Goal: Task Accomplishment & Management: Manage account settings

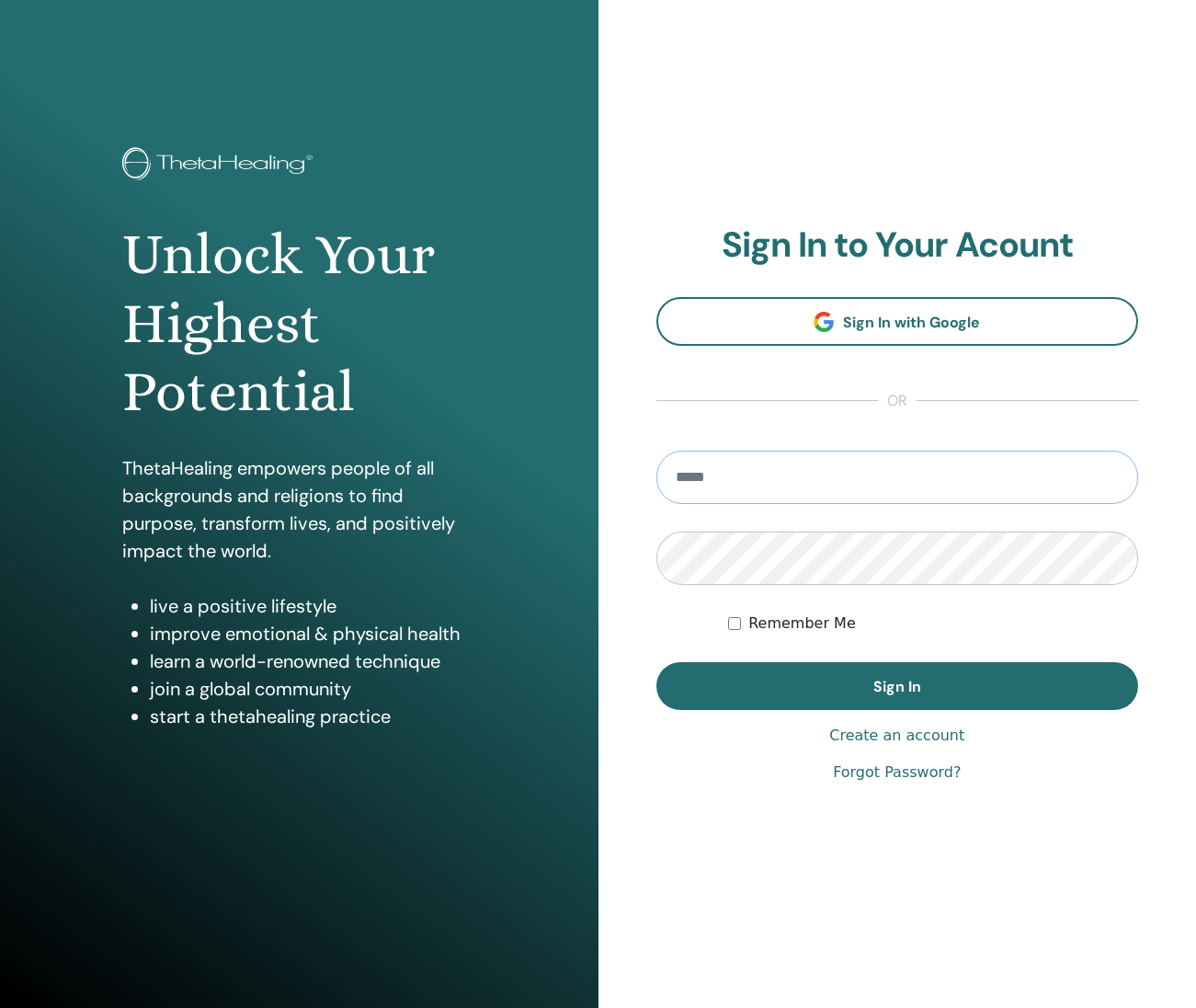
type input "**********"
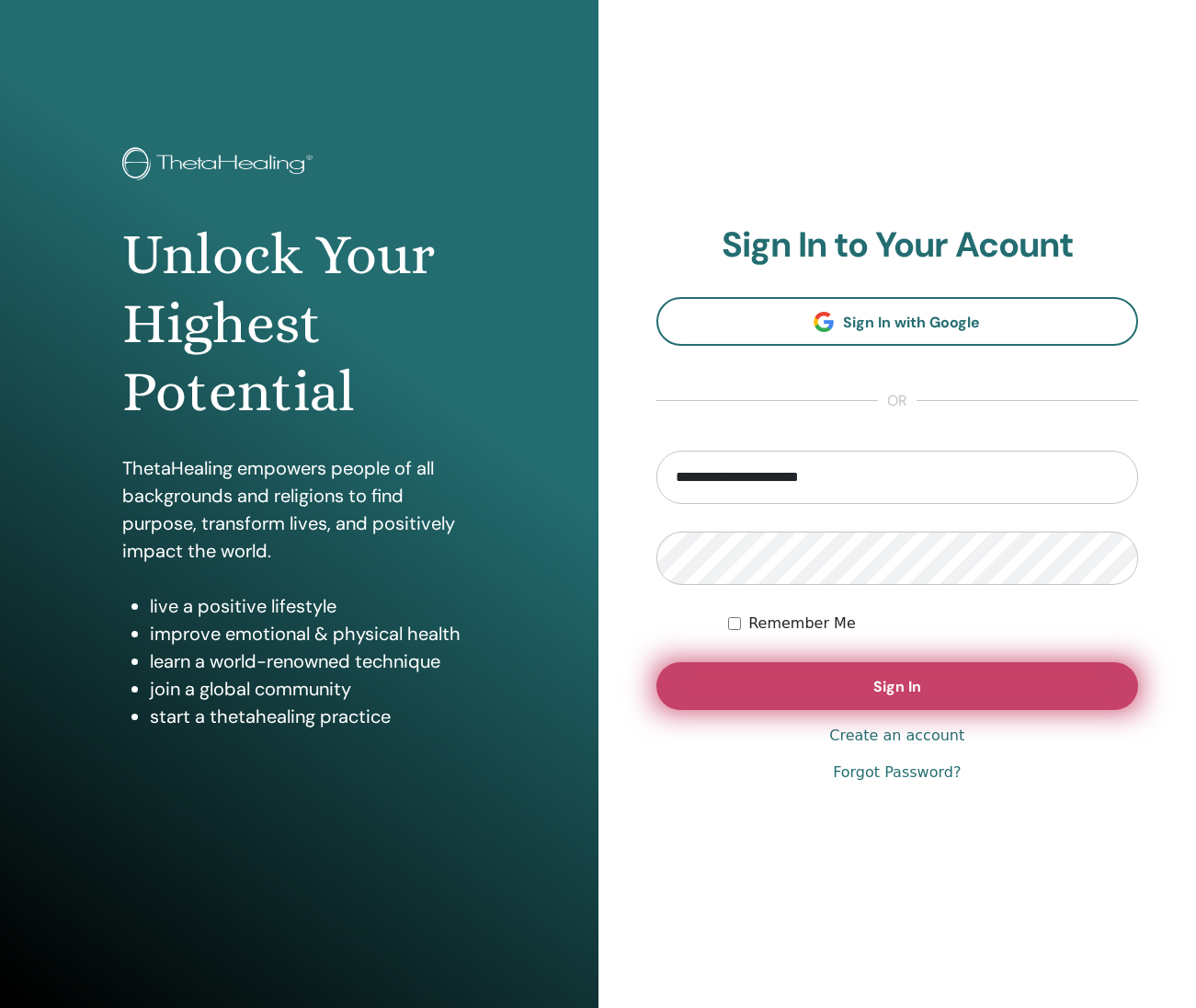
click at [752, 707] on button "Sign In" at bounding box center [897, 686] width 483 height 48
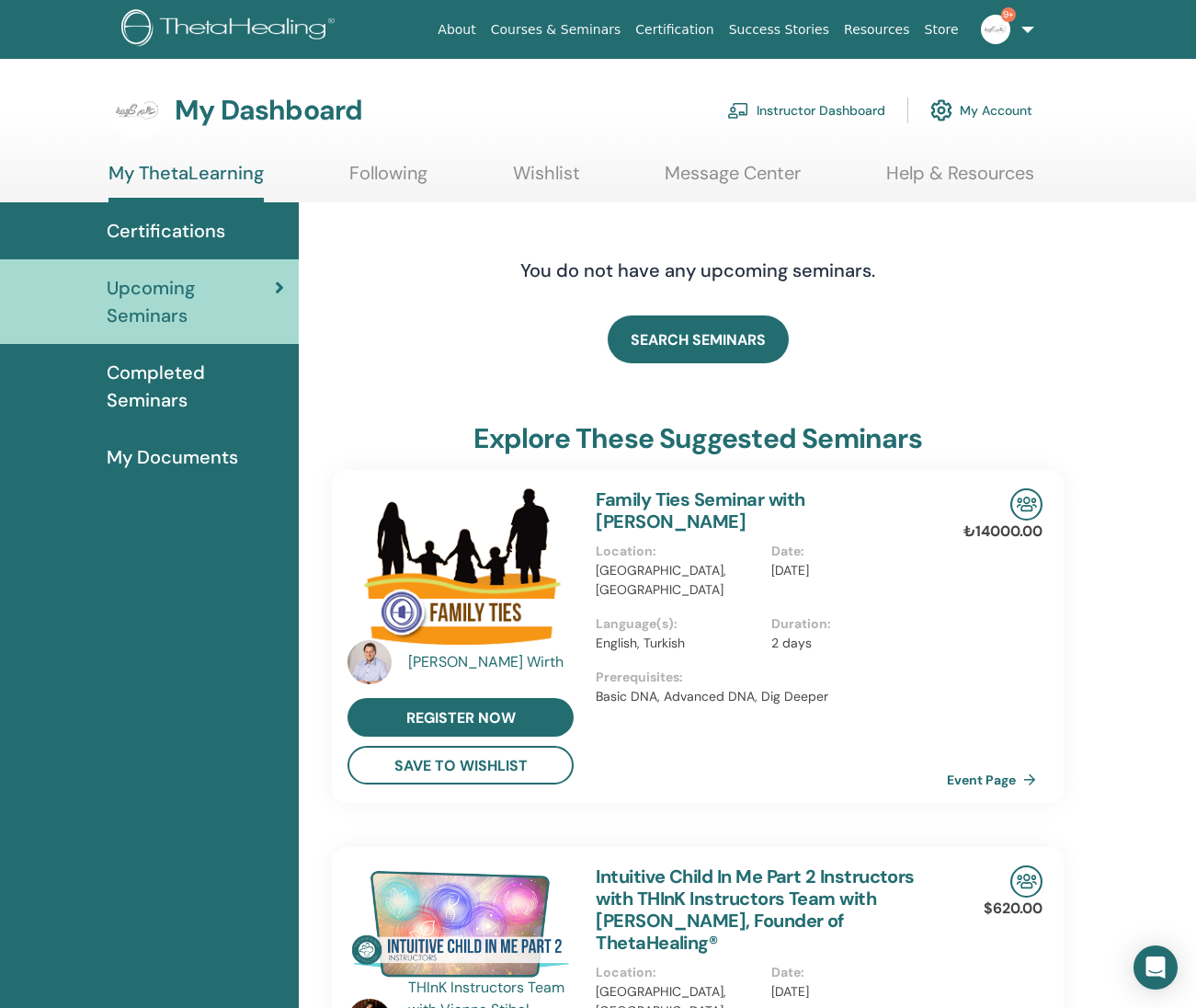
click at [194, 237] on span "Certifications" at bounding box center [165, 231] width 118 height 28
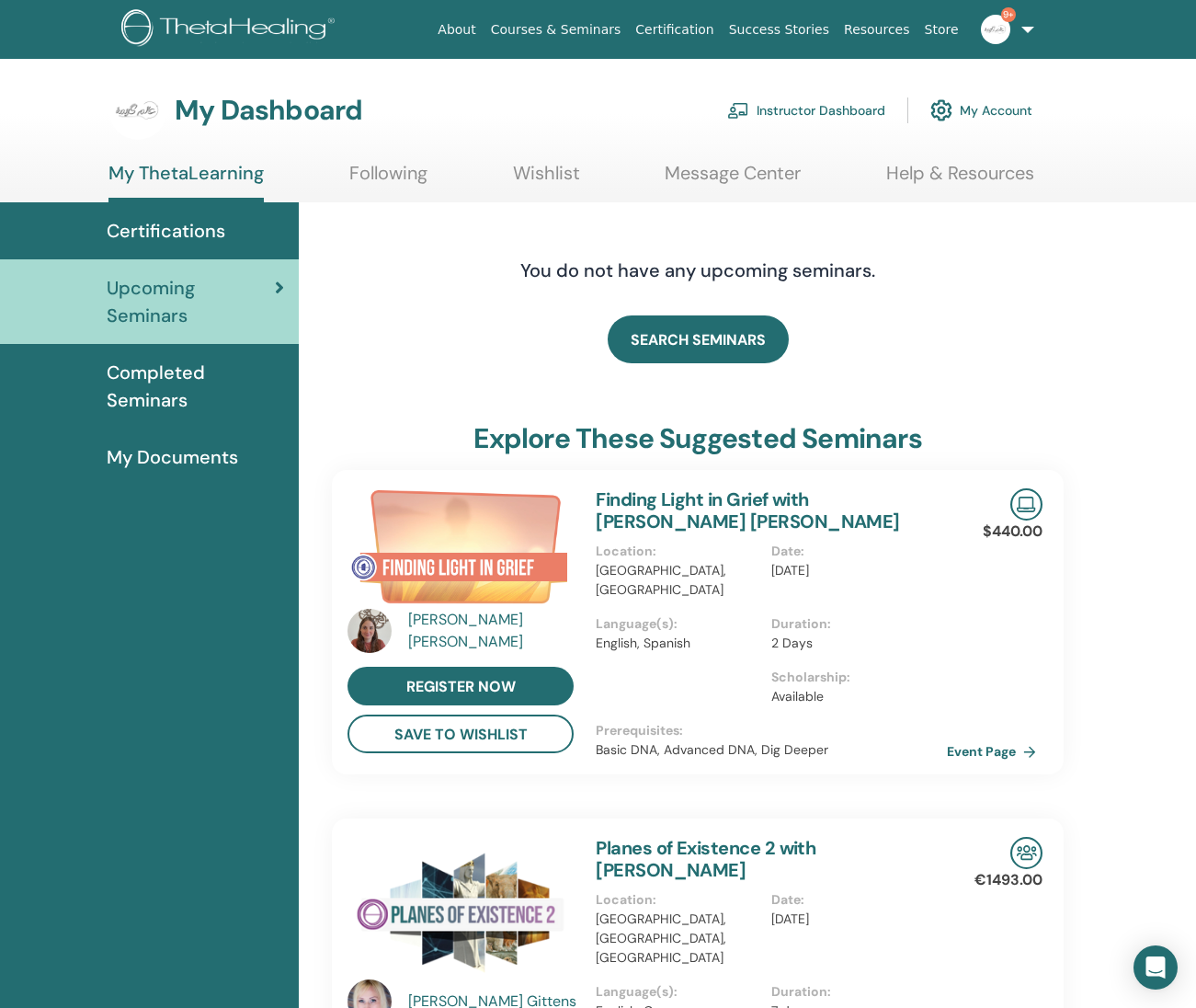
click at [803, 124] on link "Instructor Dashboard" at bounding box center [806, 110] width 158 height 41
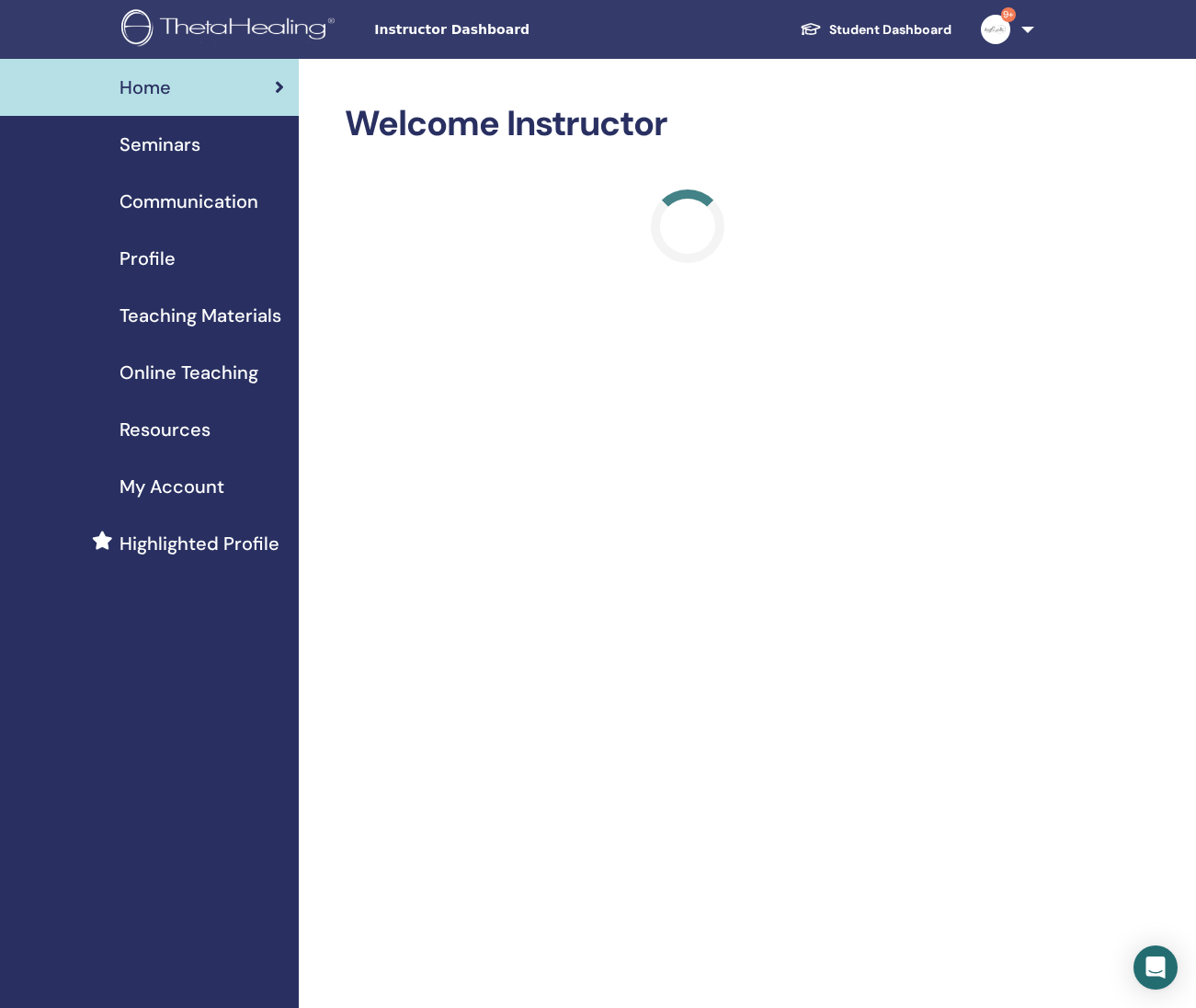
click at [199, 160] on link "Seminars" at bounding box center [149, 143] width 299 height 57
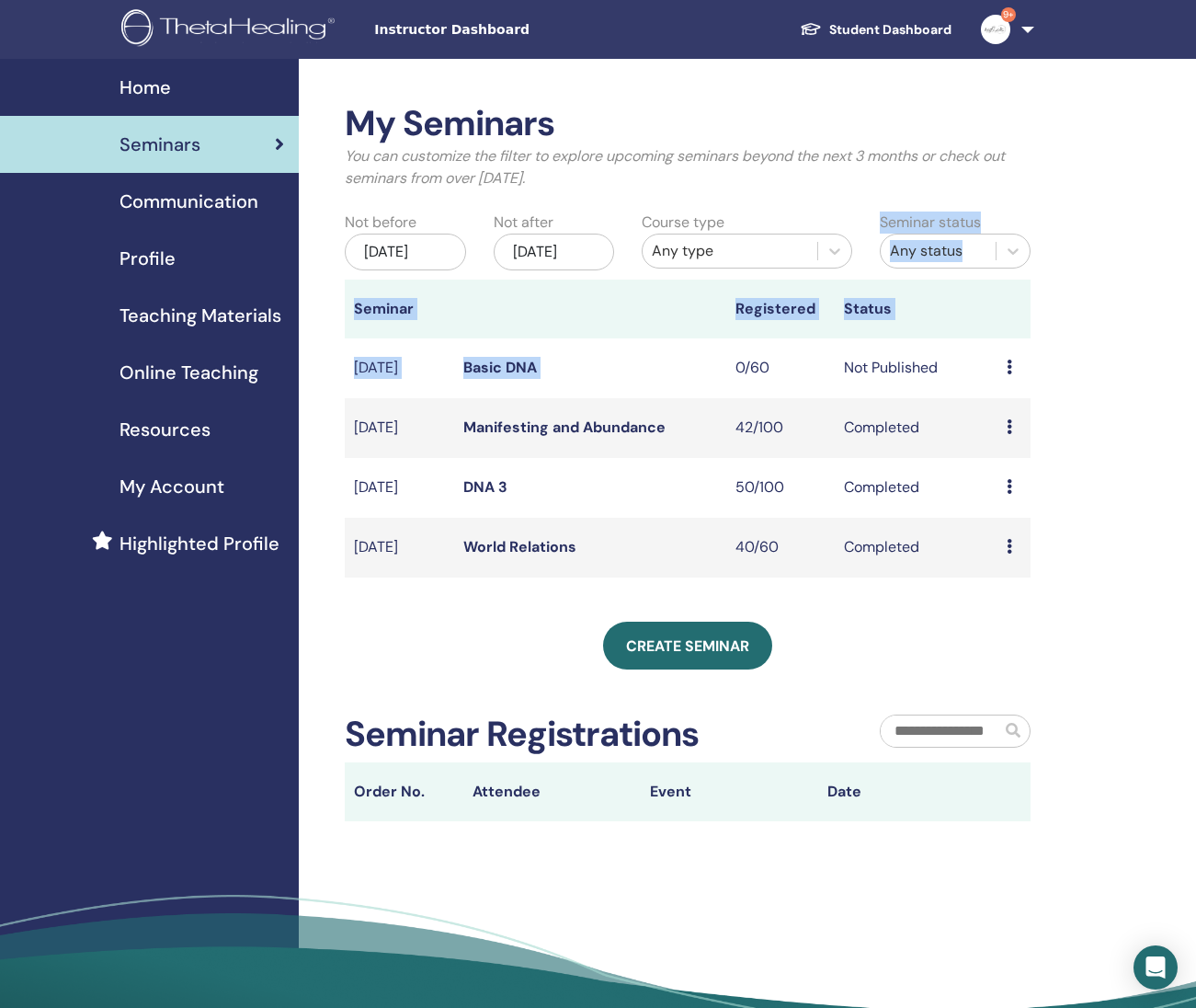
drag, startPoint x: 785, startPoint y: 360, endPoint x: 792, endPoint y: 253, distance: 107.2
click at [792, 253] on div "My Seminars You can customize the filter to explore upcoming seminars beyond th…" at bounding box center [687, 339] width 686 height 475
drag, startPoint x: 1189, startPoint y: 411, endPoint x: 1105, endPoint y: 406, distance: 84.1
click at [1189, 411] on div "My Seminars You can customize the filter to explore upcoming seminars beyond th…" at bounding box center [747, 568] width 897 height 1020
click at [1011, 374] on icon at bounding box center [1010, 366] width 6 height 15
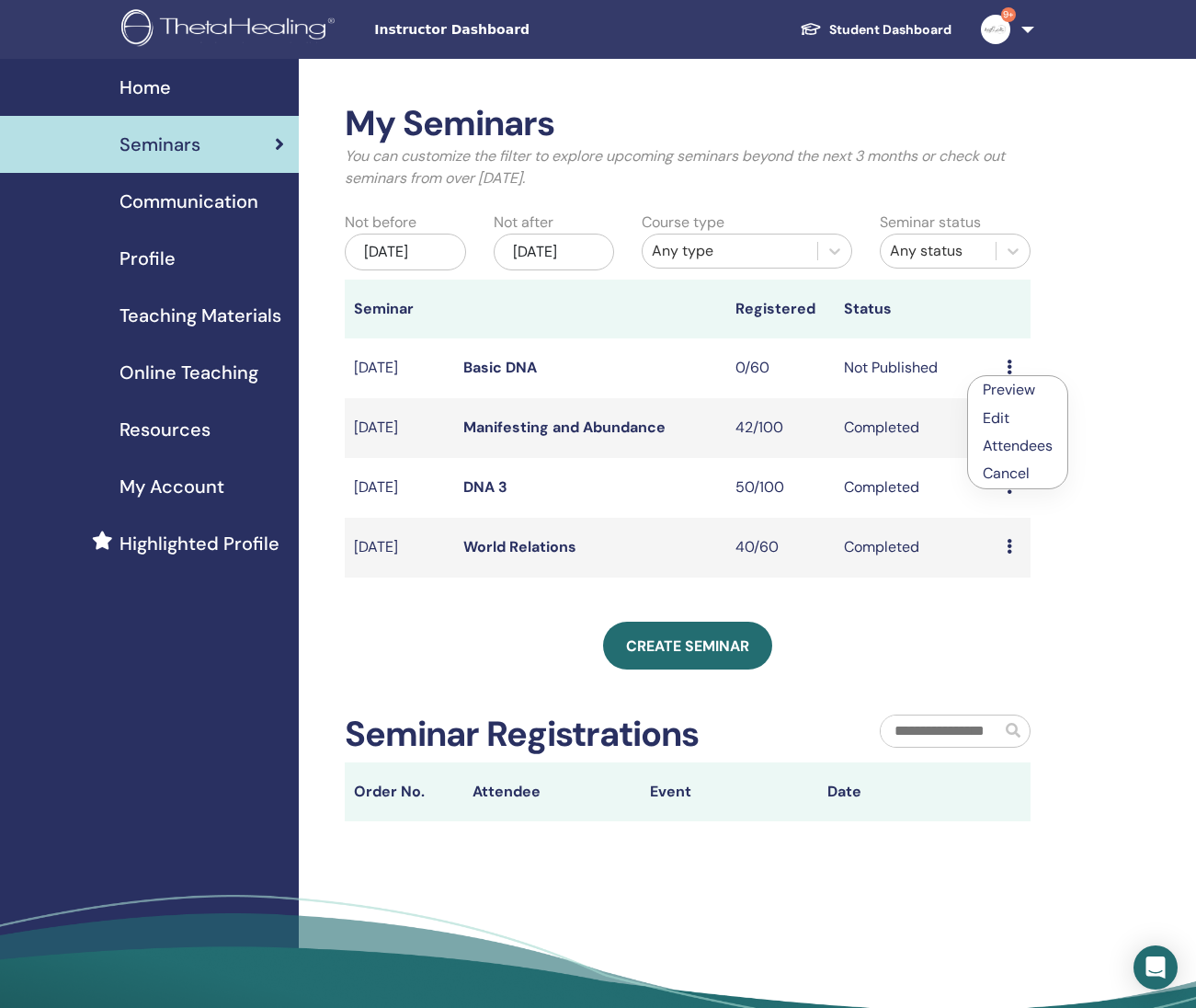
click at [994, 388] on link "Preview" at bounding box center [1009, 389] width 53 height 19
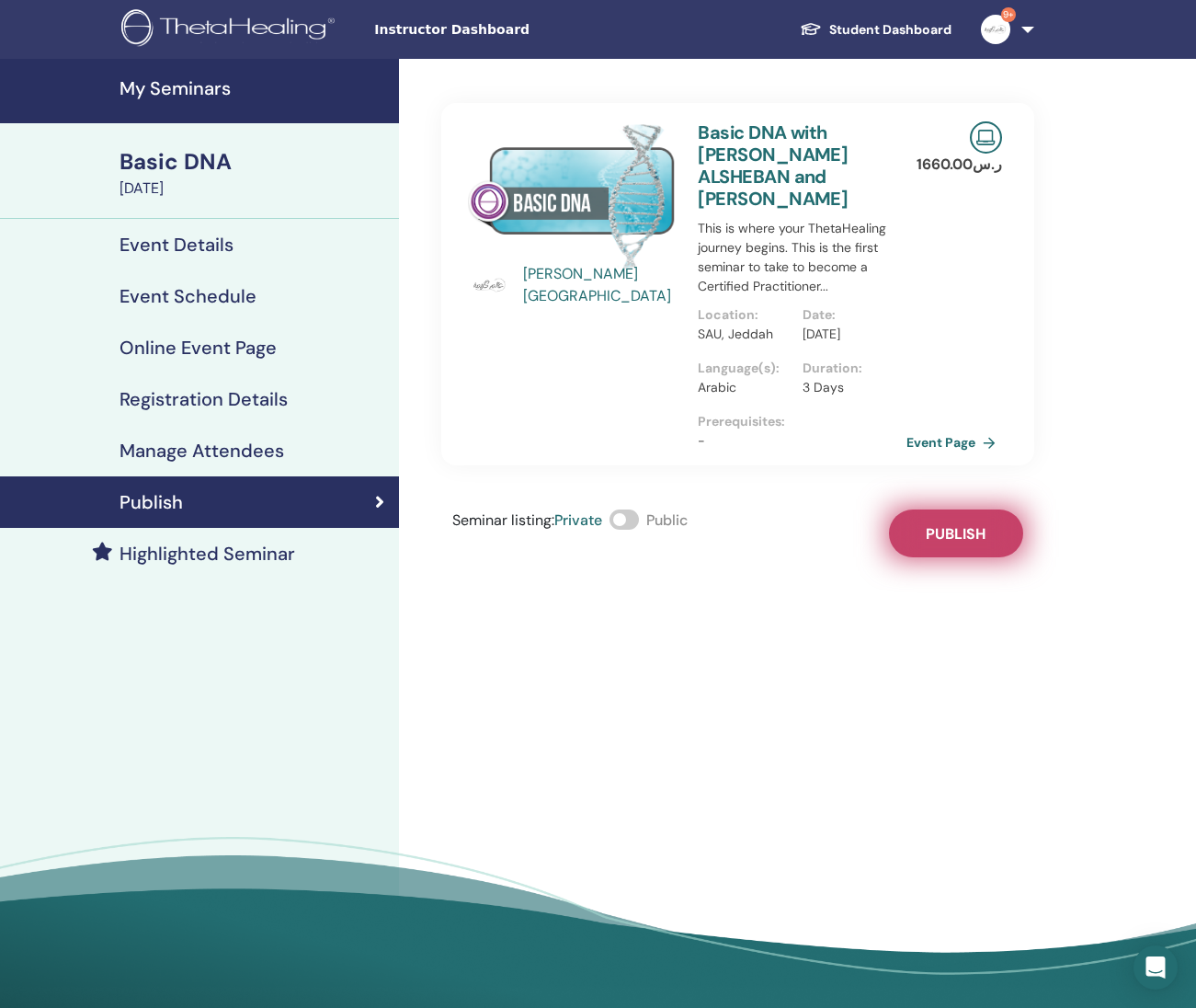
click at [939, 518] on button "Publish" at bounding box center [955, 533] width 134 height 48
click at [959, 437] on link "Event Page" at bounding box center [957, 443] width 97 height 28
